Goal: Transaction & Acquisition: Purchase product/service

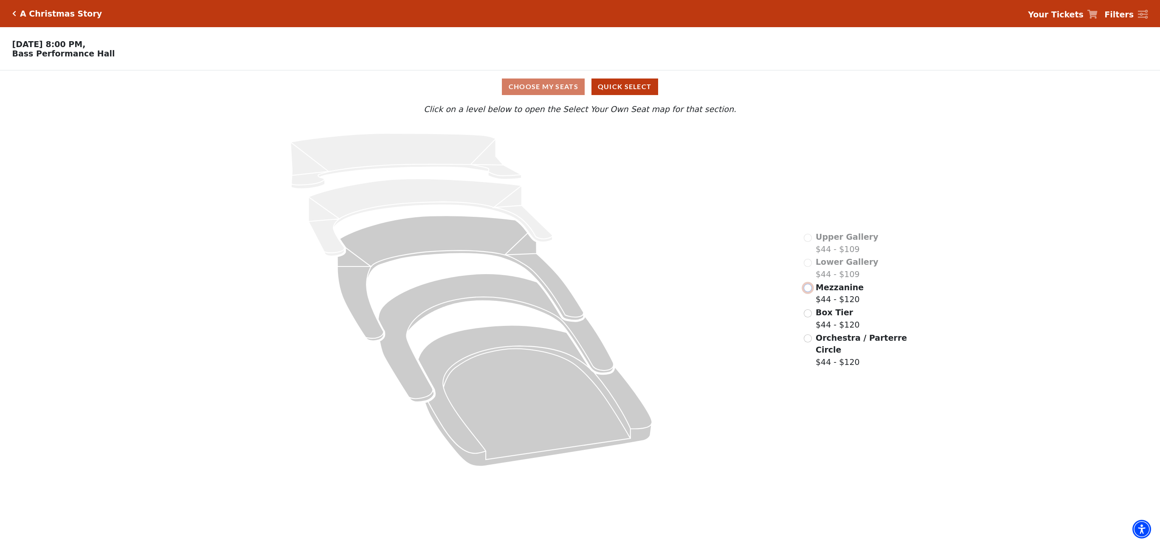
click at [807, 292] on input "Mezzanine$44 - $120\a" at bounding box center [808, 288] width 8 height 8
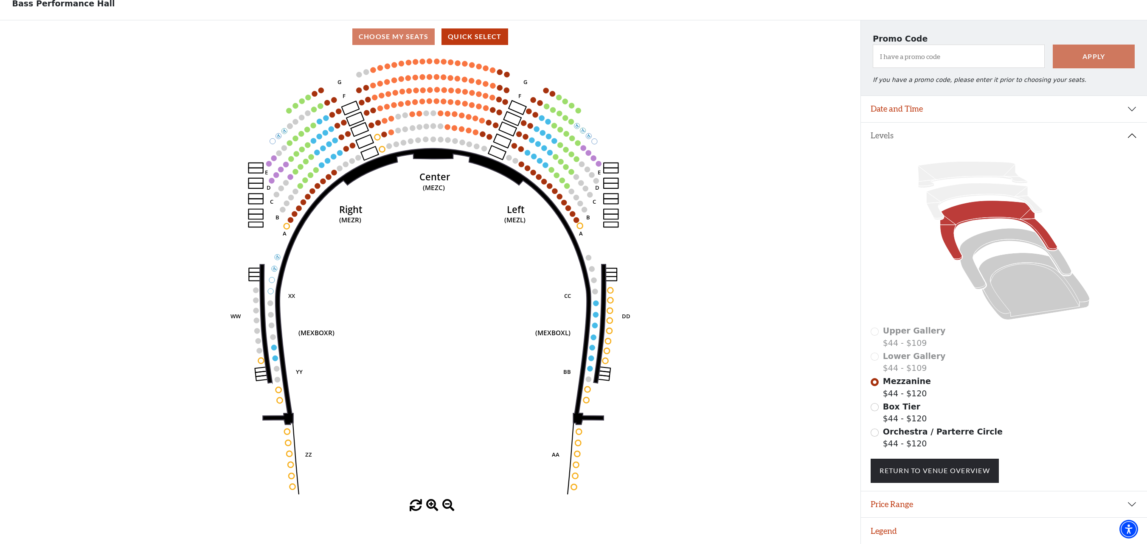
scroll to position [57, 0]
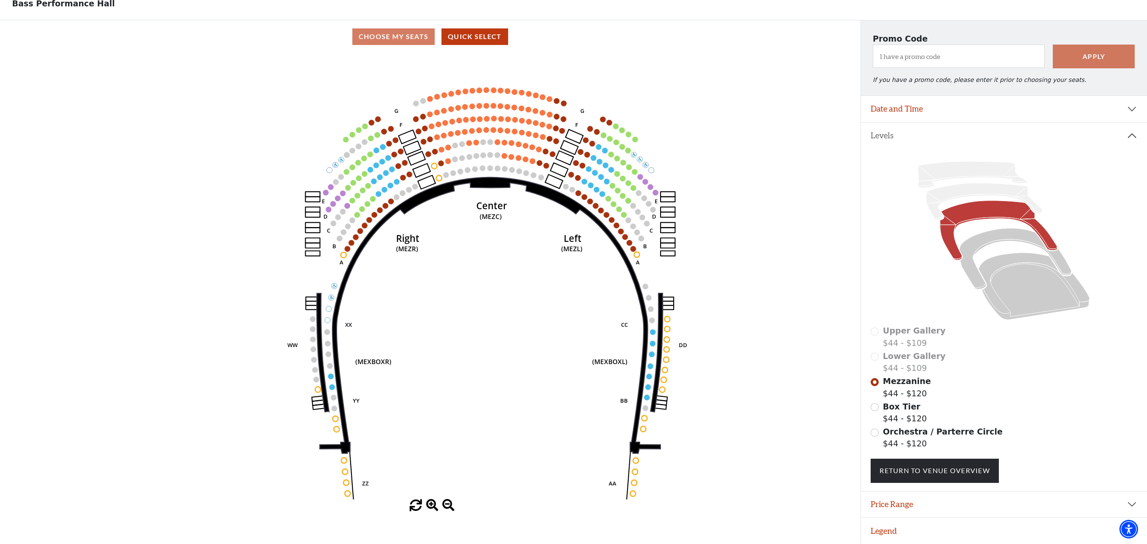
drag, startPoint x: 320, startPoint y: 299, endPoint x: 377, endPoint y: 328, distance: 63.8
click at [377, 328] on icon "Center (MEZC) Right (MEZR) Left (MEZL) (MEXBOXR) (MEXBOXL) XX WW CC DD YY BB ZZ…" at bounding box center [430, 276] width 774 height 447
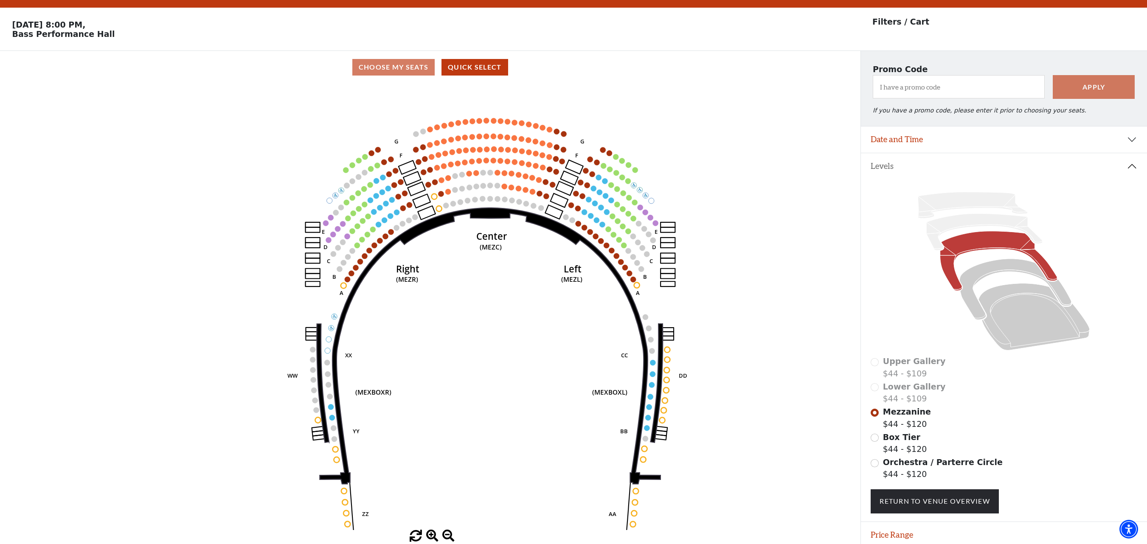
scroll to position [0, 0]
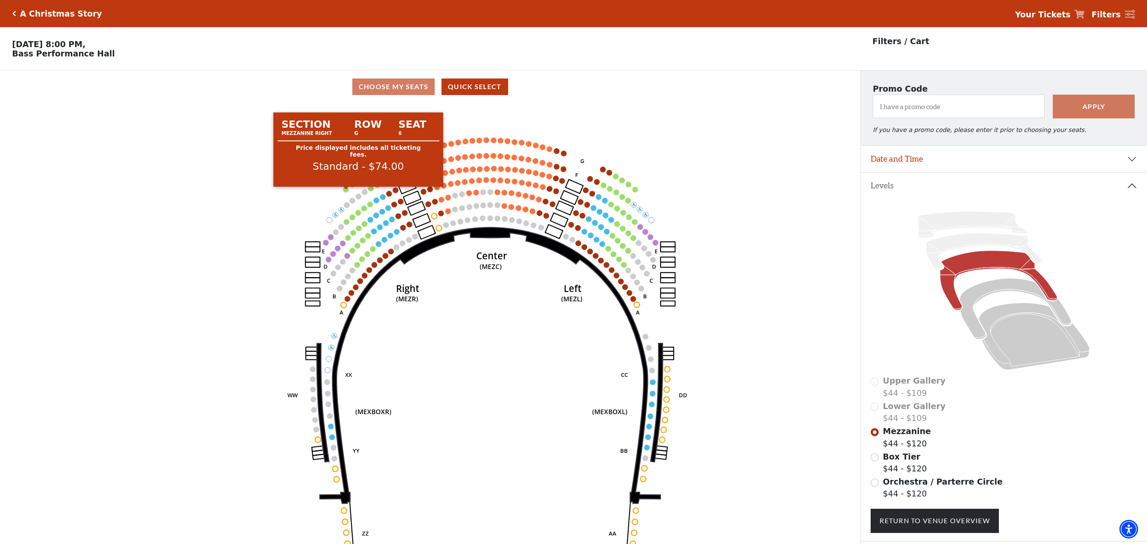
click at [347, 191] on circle at bounding box center [346, 190] width 6 height 6
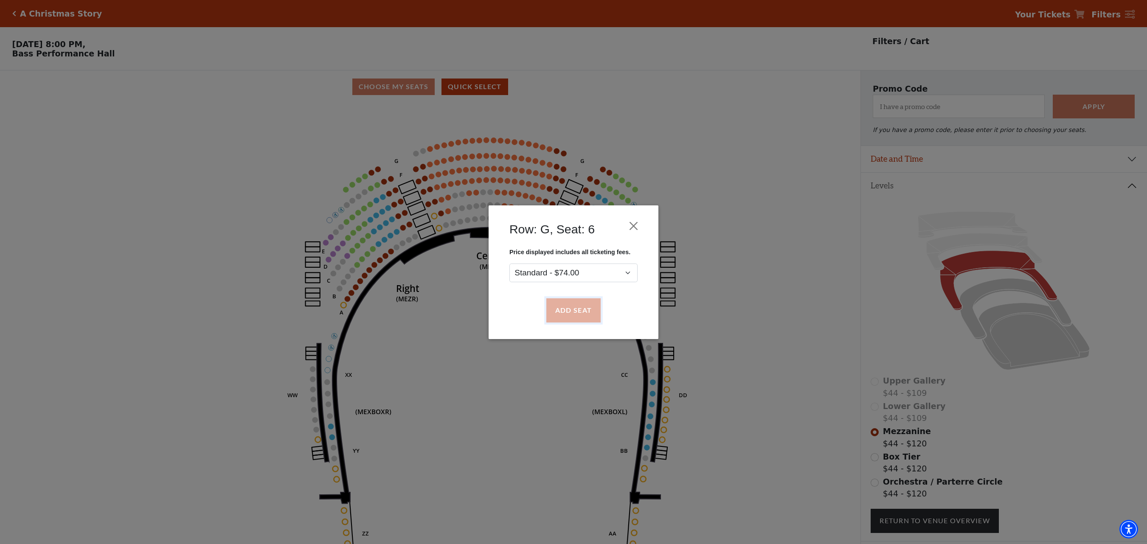
click at [586, 306] on button "Add Seat" at bounding box center [573, 310] width 54 height 24
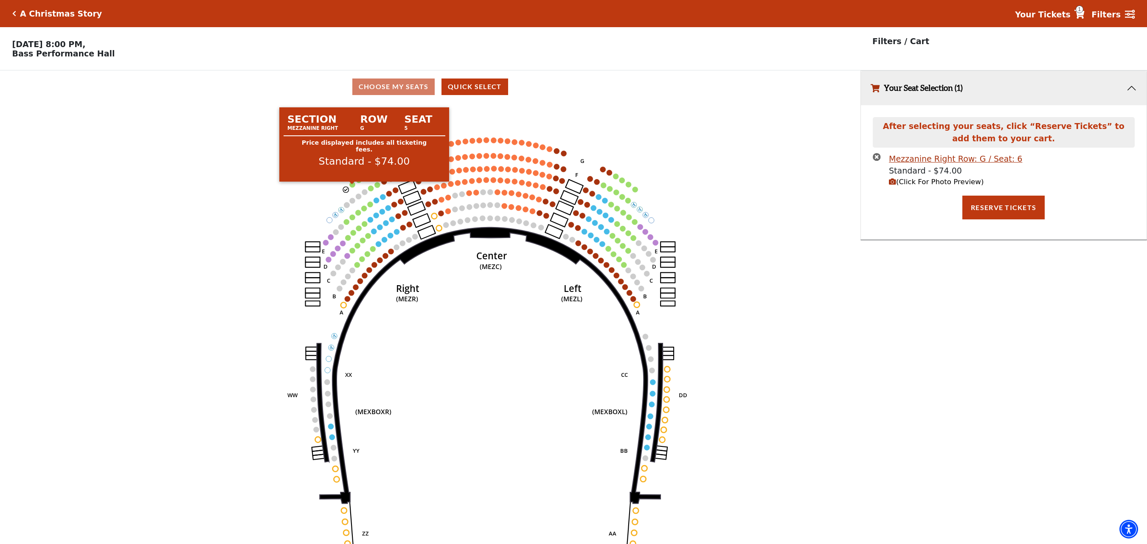
click at [351, 187] on circle at bounding box center [353, 185] width 6 height 6
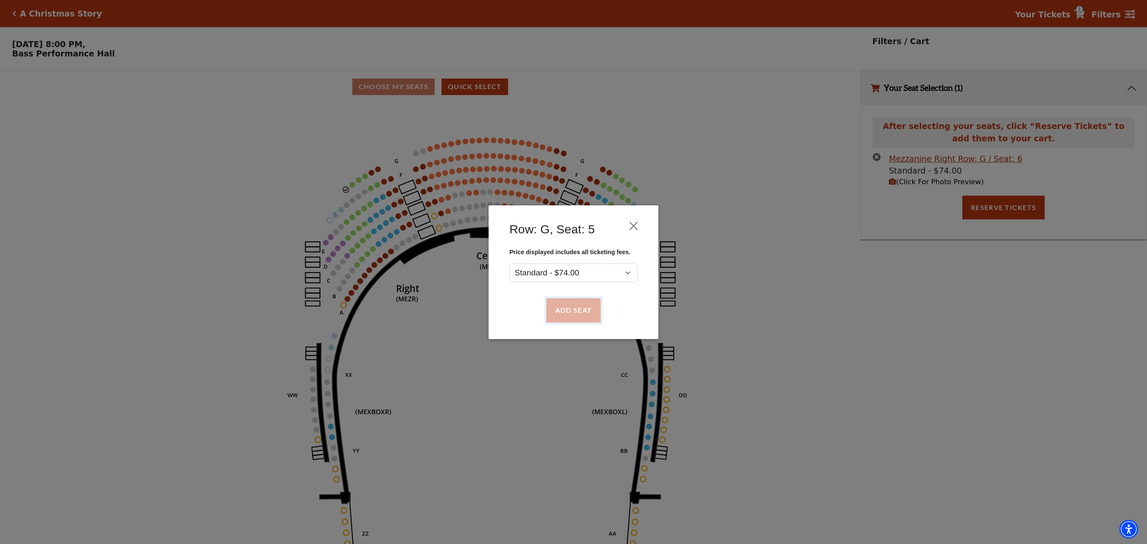
click at [559, 318] on button "Add Seat" at bounding box center [573, 310] width 54 height 24
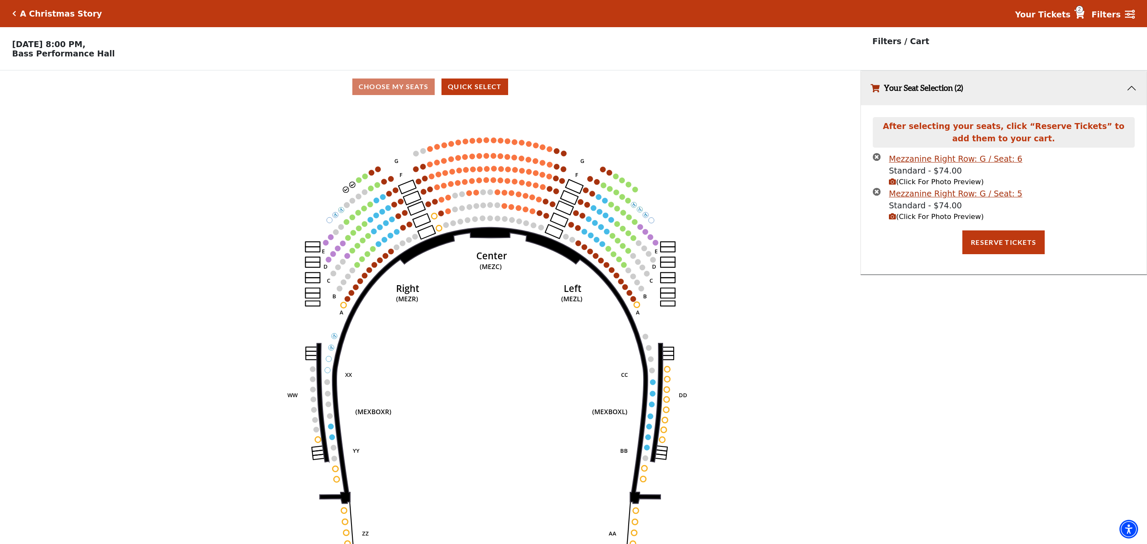
click at [356, 182] on icon "Center (MEZC) Right (MEZR) Left (MEZL) (MEXBOXR) (MEXBOXL) XX WW CC DD YY BB ZZ…" at bounding box center [430, 326] width 774 height 447
click at [879, 195] on icon "times-circle" at bounding box center [877, 192] width 8 height 8
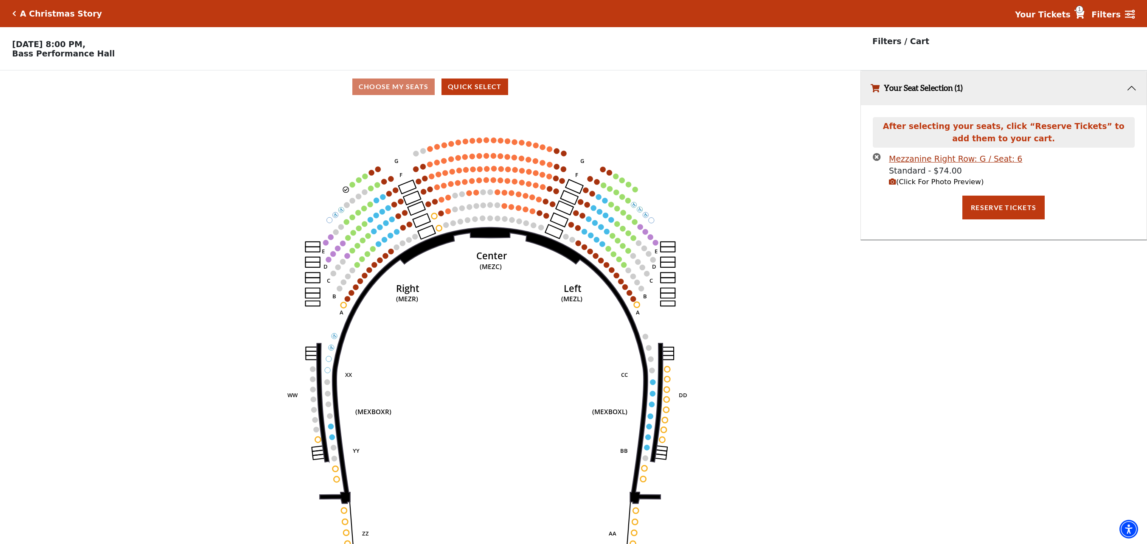
click at [875, 159] on icon "times-circle" at bounding box center [877, 157] width 8 height 8
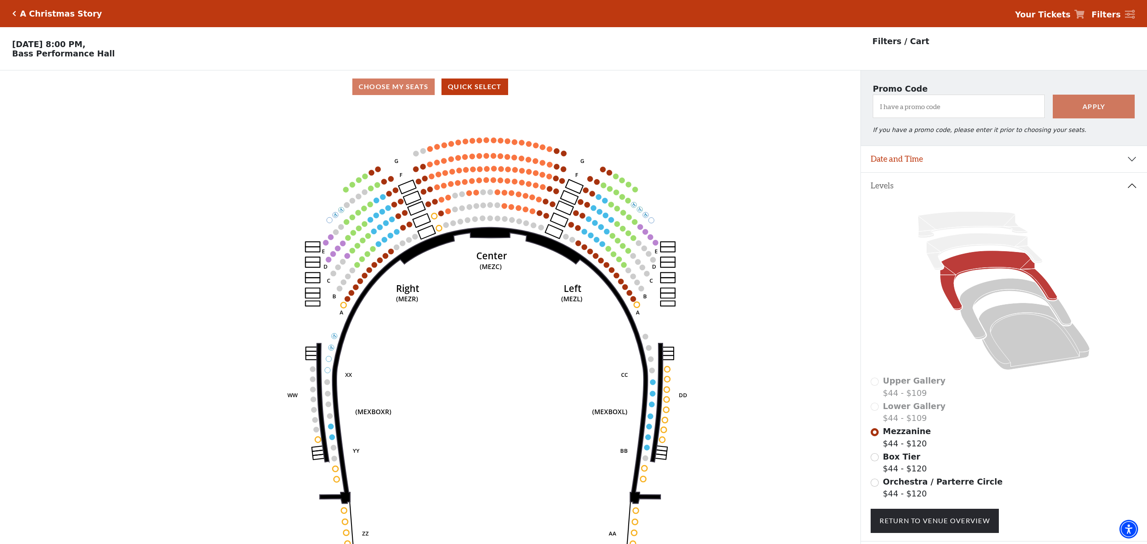
scroll to position [57, 0]
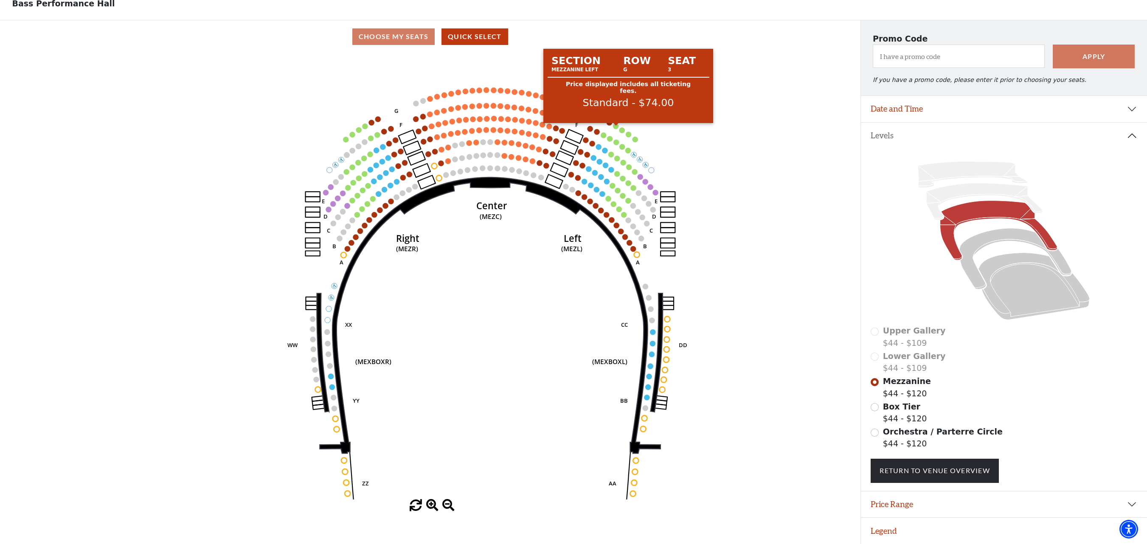
click at [615, 124] on circle at bounding box center [616, 127] width 6 height 6
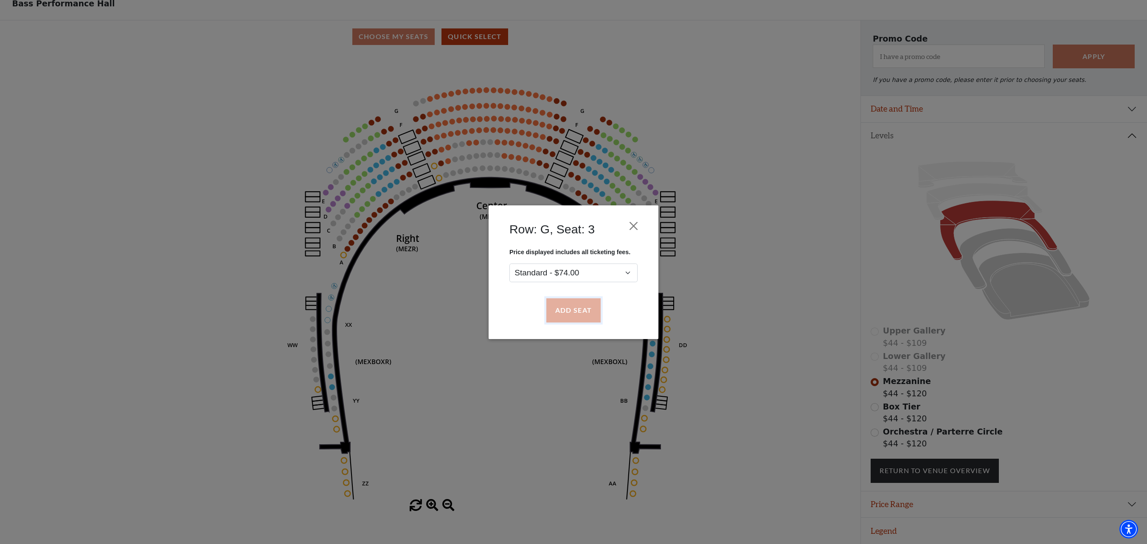
click at [576, 298] on button "Add Seat" at bounding box center [573, 310] width 54 height 24
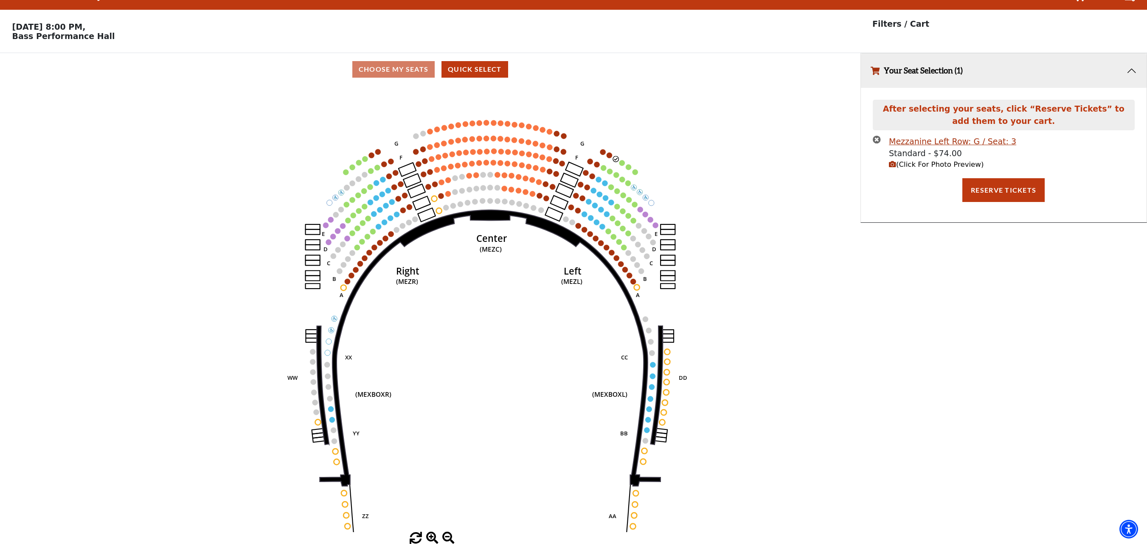
scroll to position [0, 0]
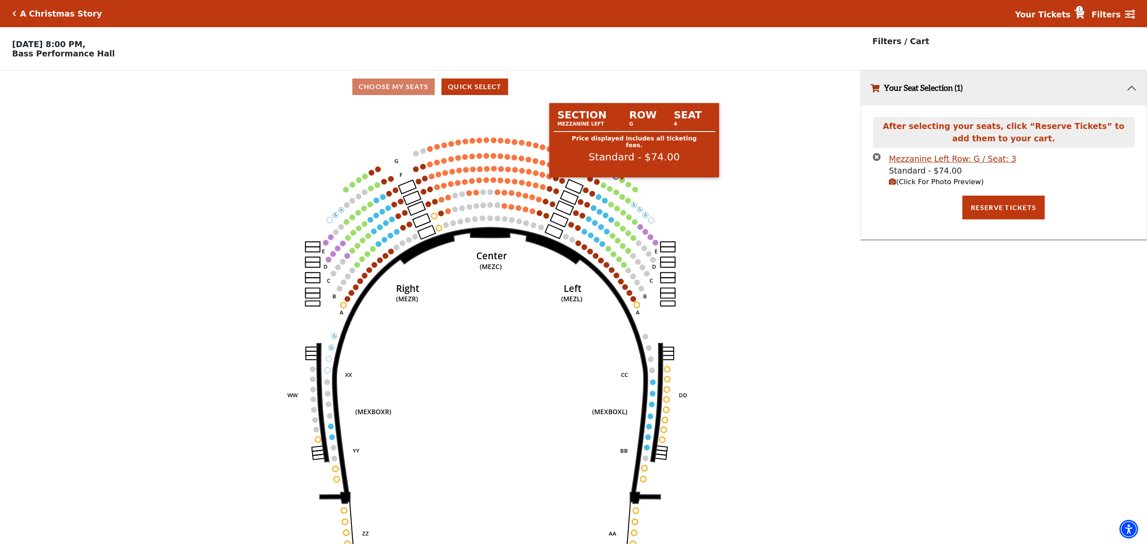
click at [622, 183] on circle at bounding box center [622, 180] width 6 height 6
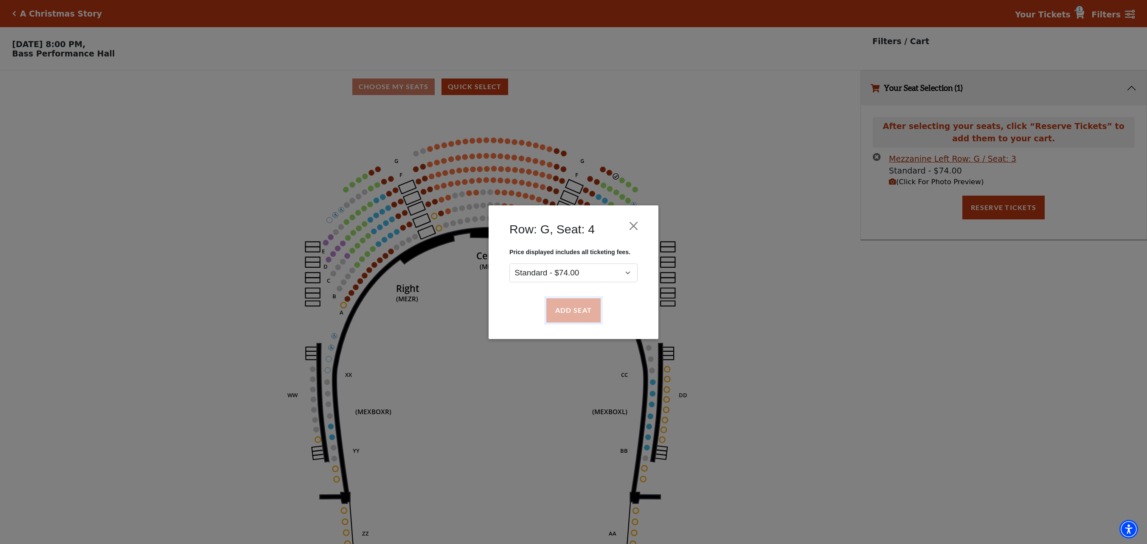
click at [588, 305] on button "Add Seat" at bounding box center [573, 310] width 54 height 24
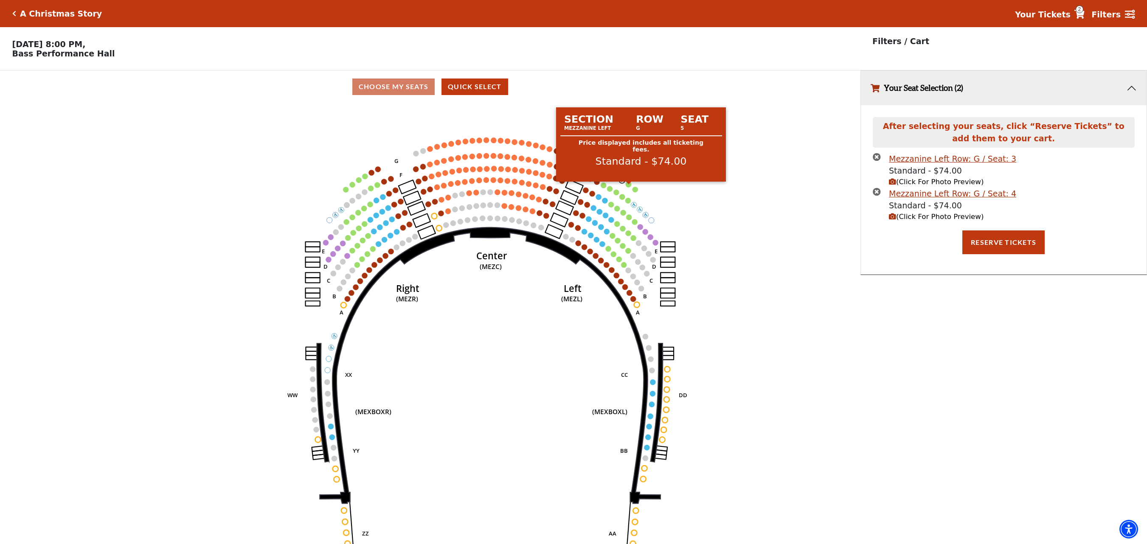
click at [628, 187] on circle at bounding box center [629, 185] width 6 height 6
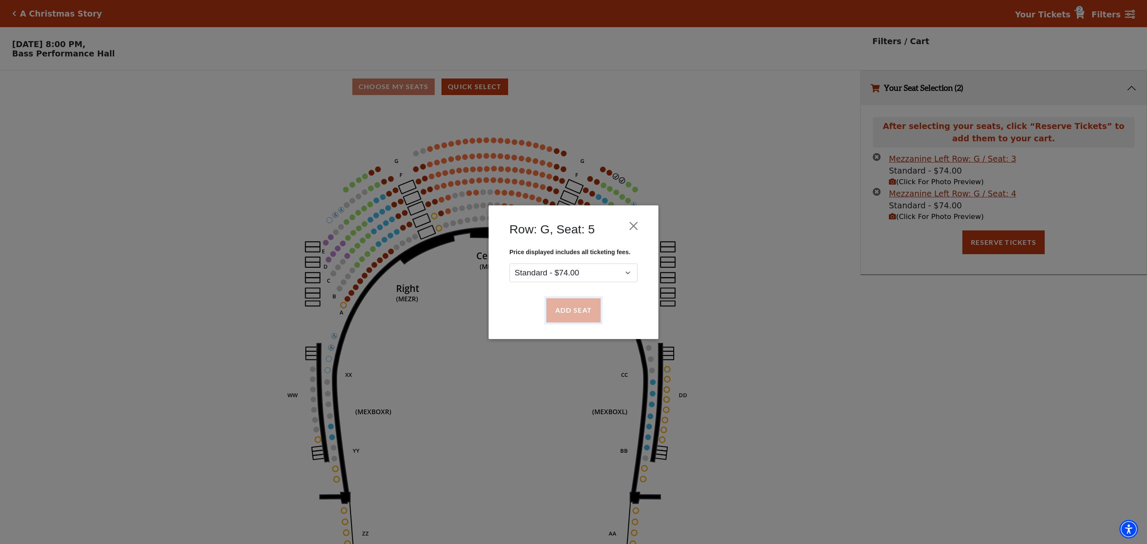
drag, startPoint x: 559, startPoint y: 312, endPoint x: 600, endPoint y: 270, distance: 58.8
click at [559, 312] on button "Add Seat" at bounding box center [573, 310] width 54 height 24
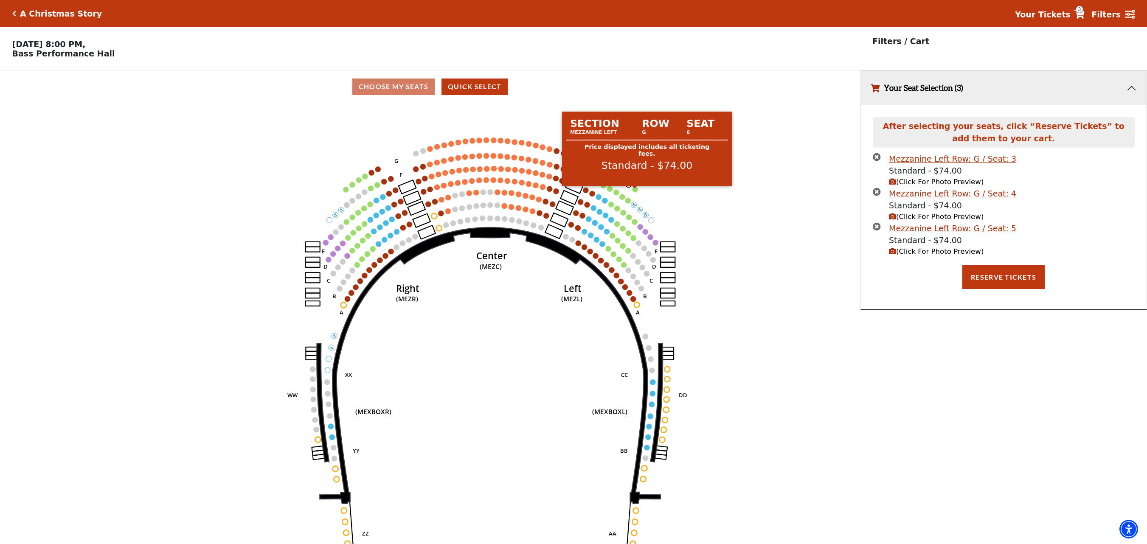
click at [633, 191] on circle at bounding box center [636, 190] width 6 height 6
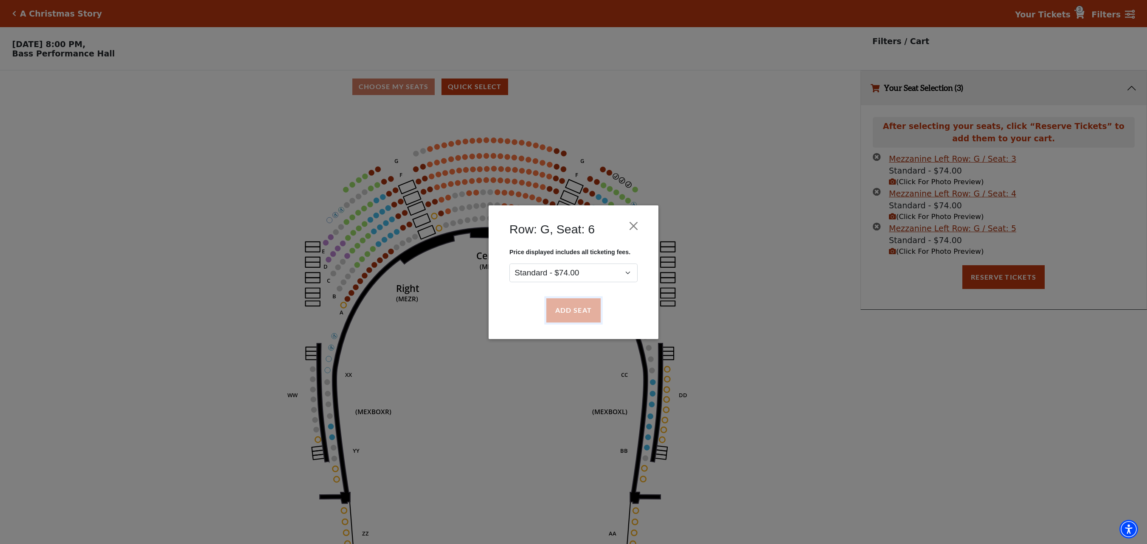
click at [587, 300] on button "Add Seat" at bounding box center [573, 310] width 54 height 24
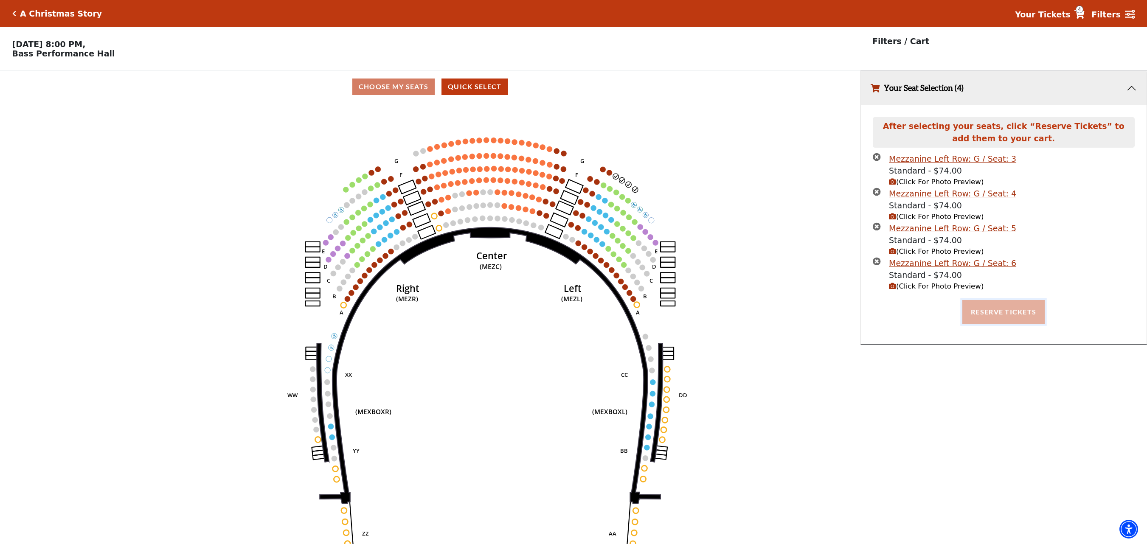
click at [999, 316] on button "Reserve Tickets" at bounding box center [1003, 312] width 82 height 24
